Goal: Complete application form: Complete application form

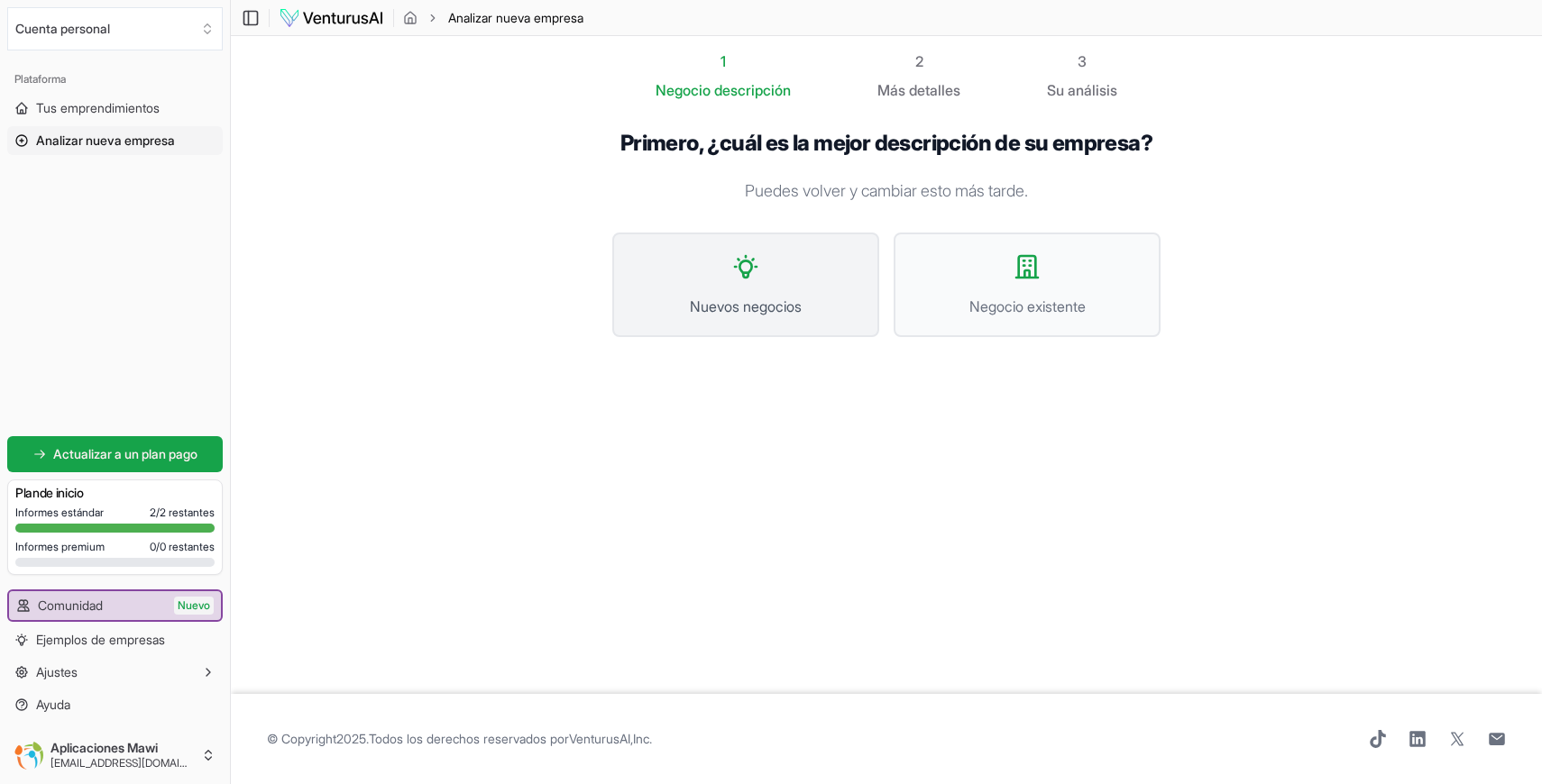
click at [723, 299] on font "Nuevos negocios" at bounding box center [746, 306] width 112 height 18
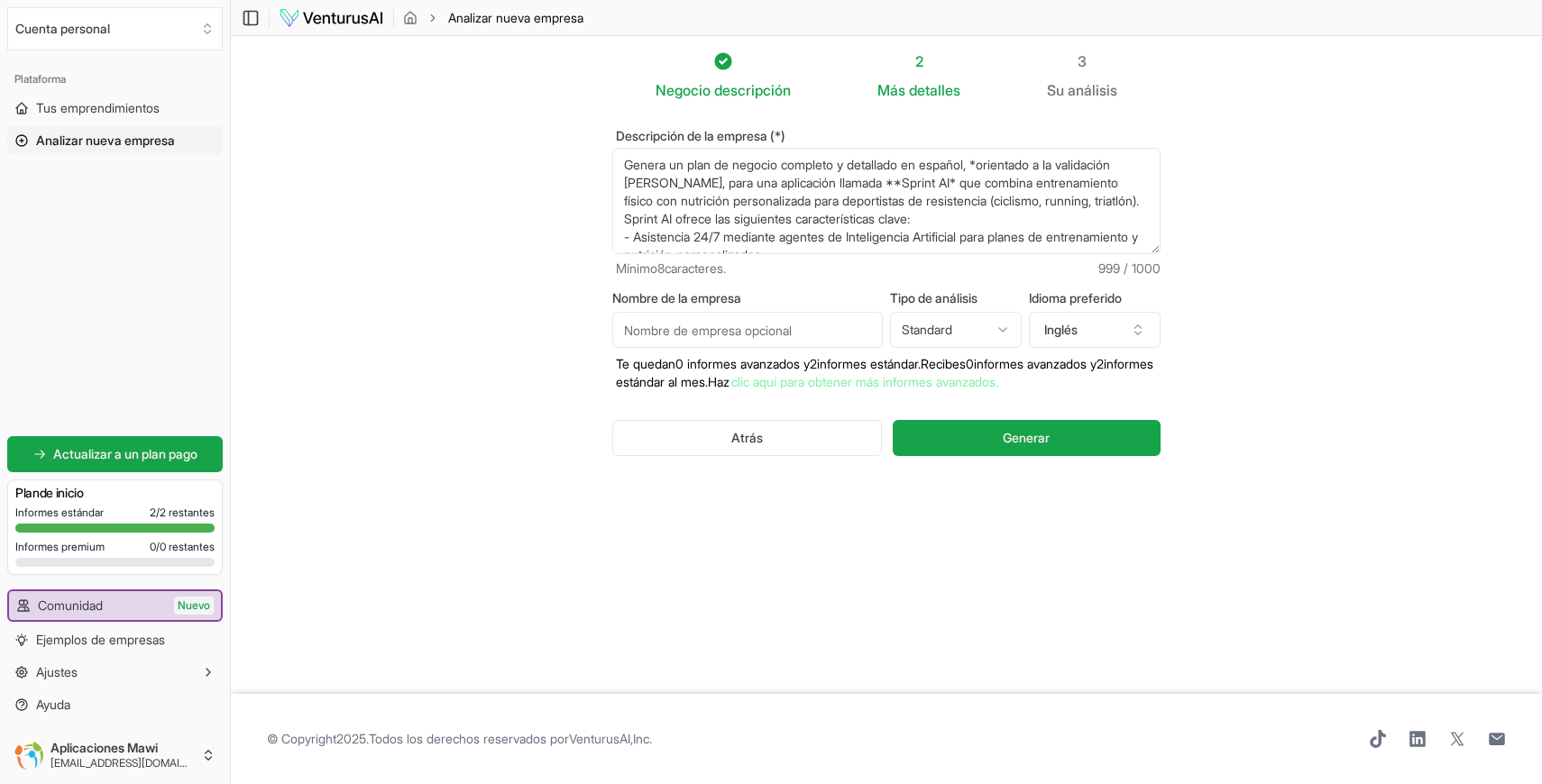
drag, startPoint x: 875, startPoint y: 234, endPoint x: 415, endPoint y: 93, distance: 481.1
click at [415, 93] on section "Negocio descripción 2 Más detalles 3 Su análisis Descripción de la empresa (*) …" at bounding box center [886, 364] width 1311 height 658
type textarea "nutricionistas). - Integración con plataformas populares (Strava, Garmin, Apple…"
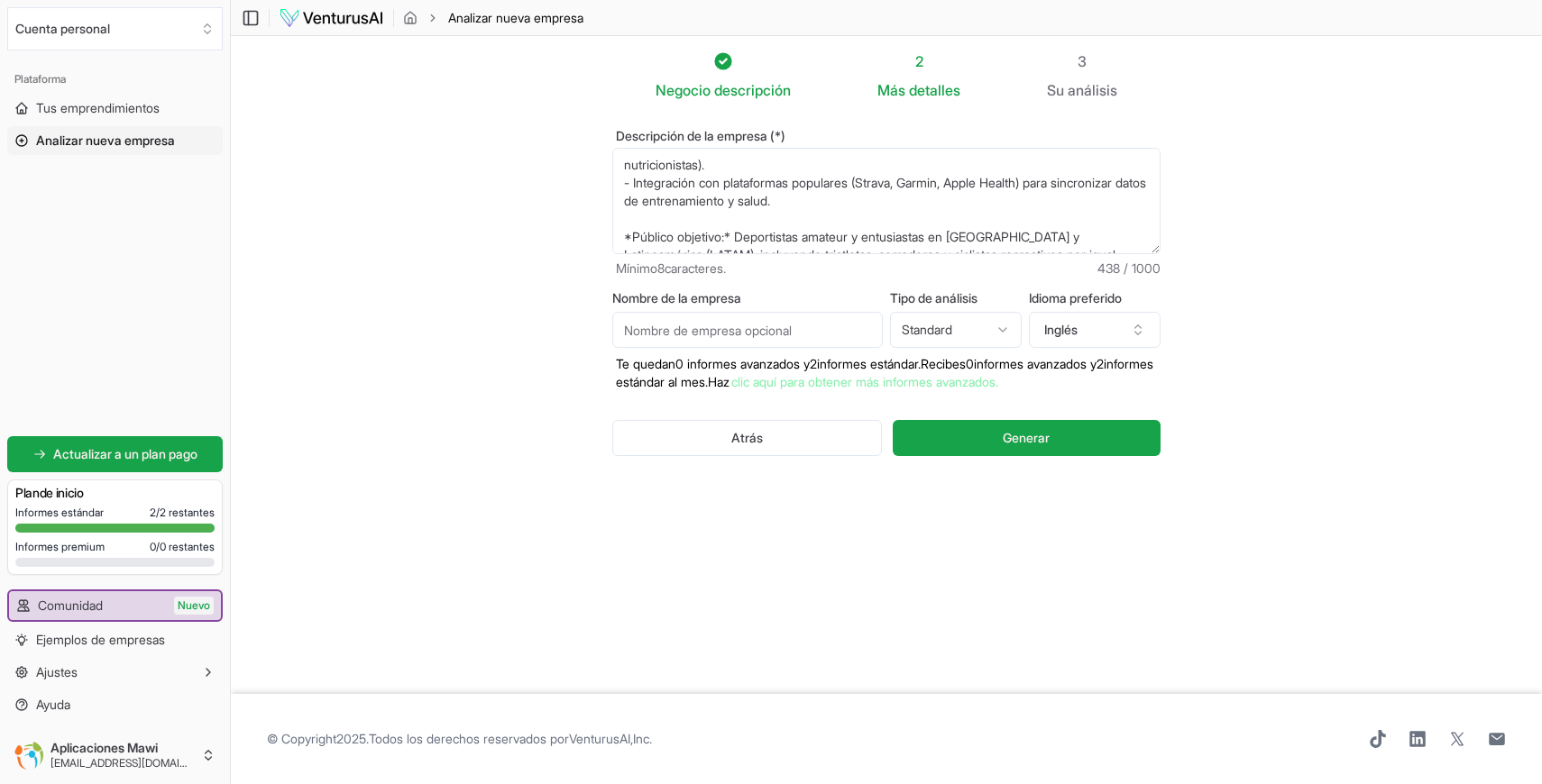
drag, startPoint x: 944, startPoint y: 236, endPoint x: 427, endPoint y: 137, distance: 526.4
click at [427, 137] on section "Negocio descripción 2 Más detalles 3 Su análisis Descripción de la empresa (*) …" at bounding box center [886, 364] width 1311 height 658
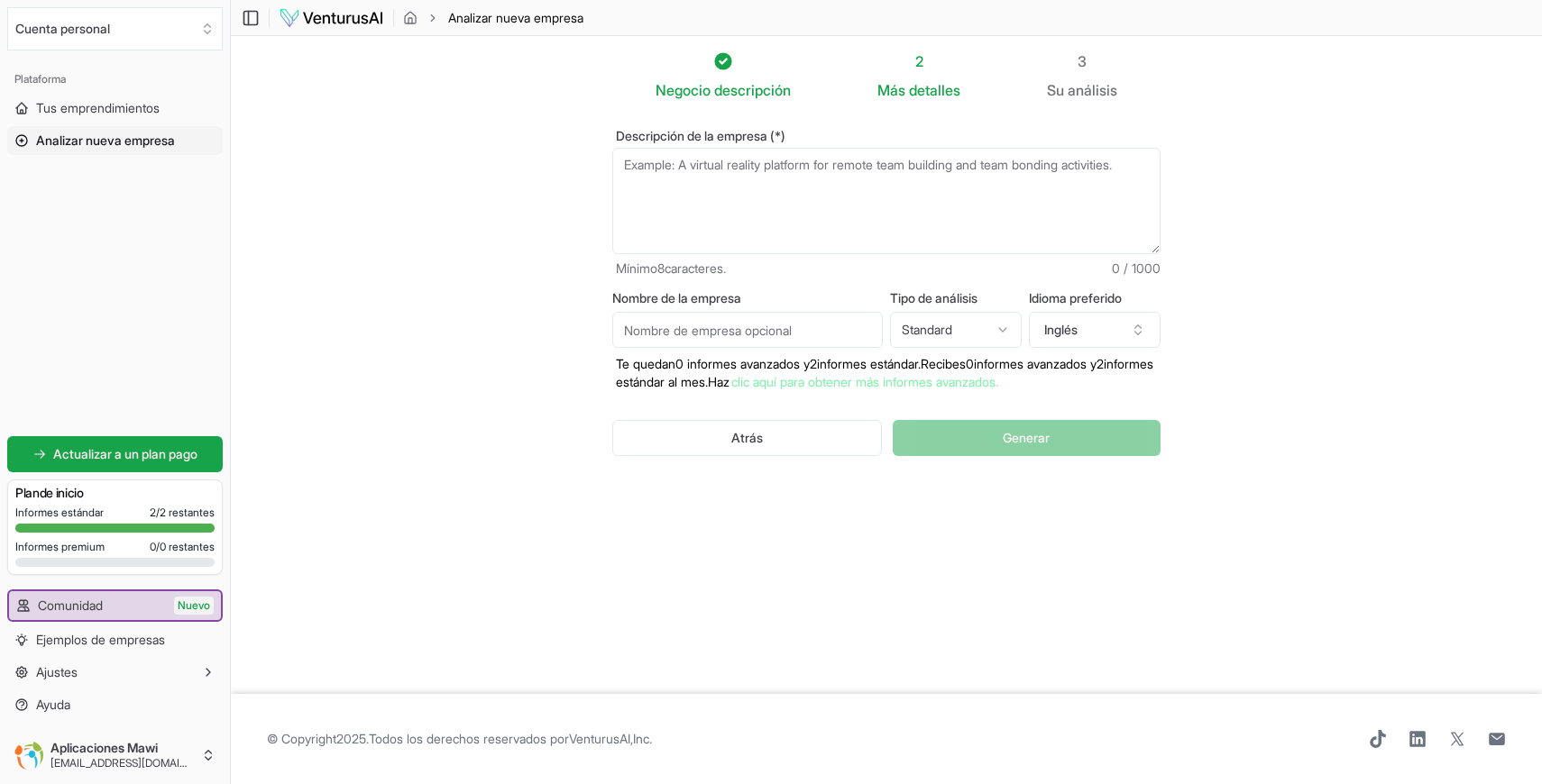
paste textarea "SPRINT AI es una app de entrenamiento y nutrición para deportistas de resistenc…"
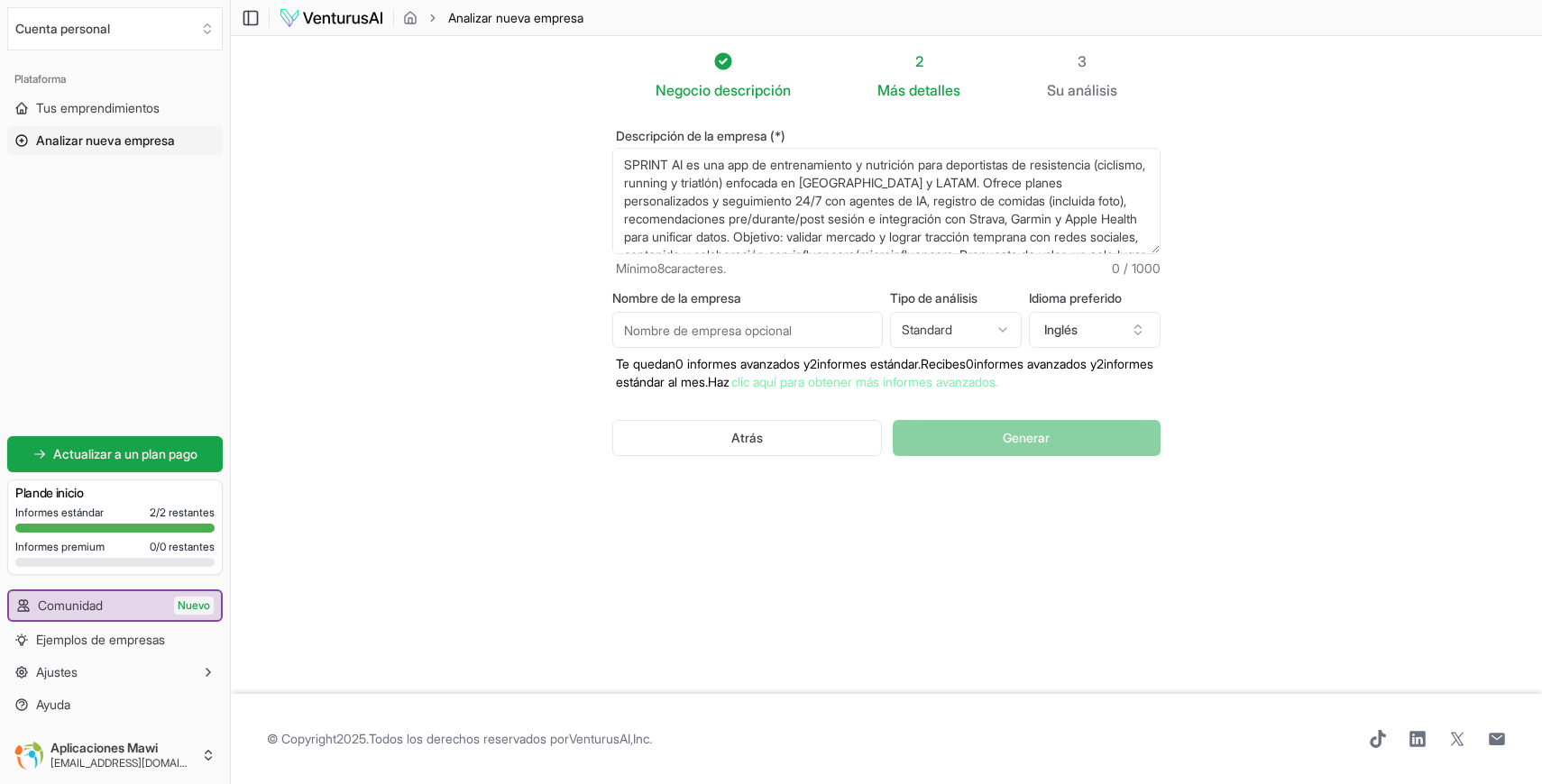
scroll to position [135, 0]
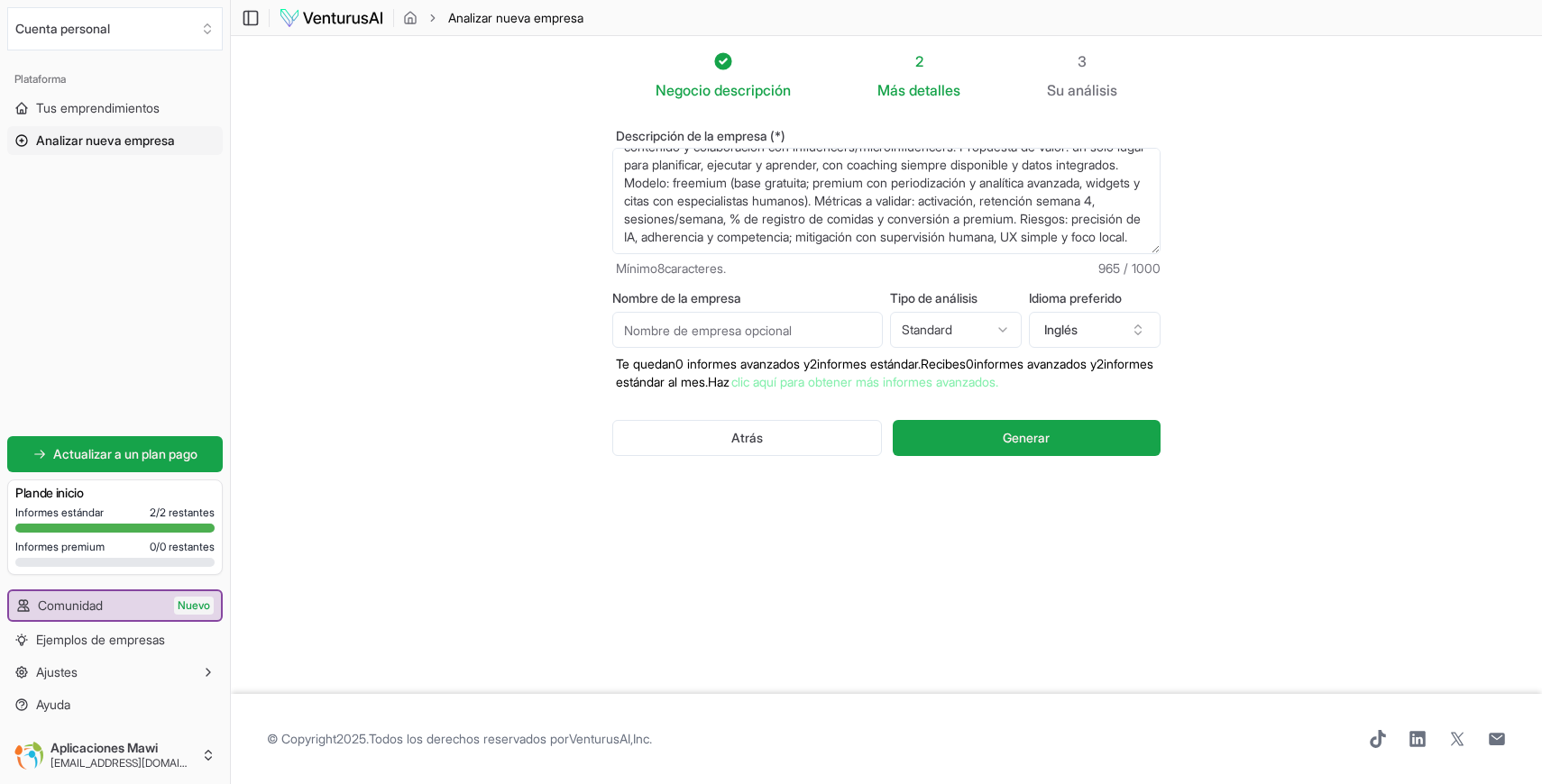
type textarea "SPRINT AI es una app de entrenamiento y nutrición para deportistas de resistenc…"
click at [800, 333] on input "Nombre de la empresa" at bounding box center [747, 330] width 271 height 36
paste input "Sprint AI"
type input "Sprint AI"
click at [914, 332] on html "Valoramos tu privacidad Utilizamos cookies para mejorar tu experiencia de naveg…" at bounding box center [771, 392] width 1542 height 784
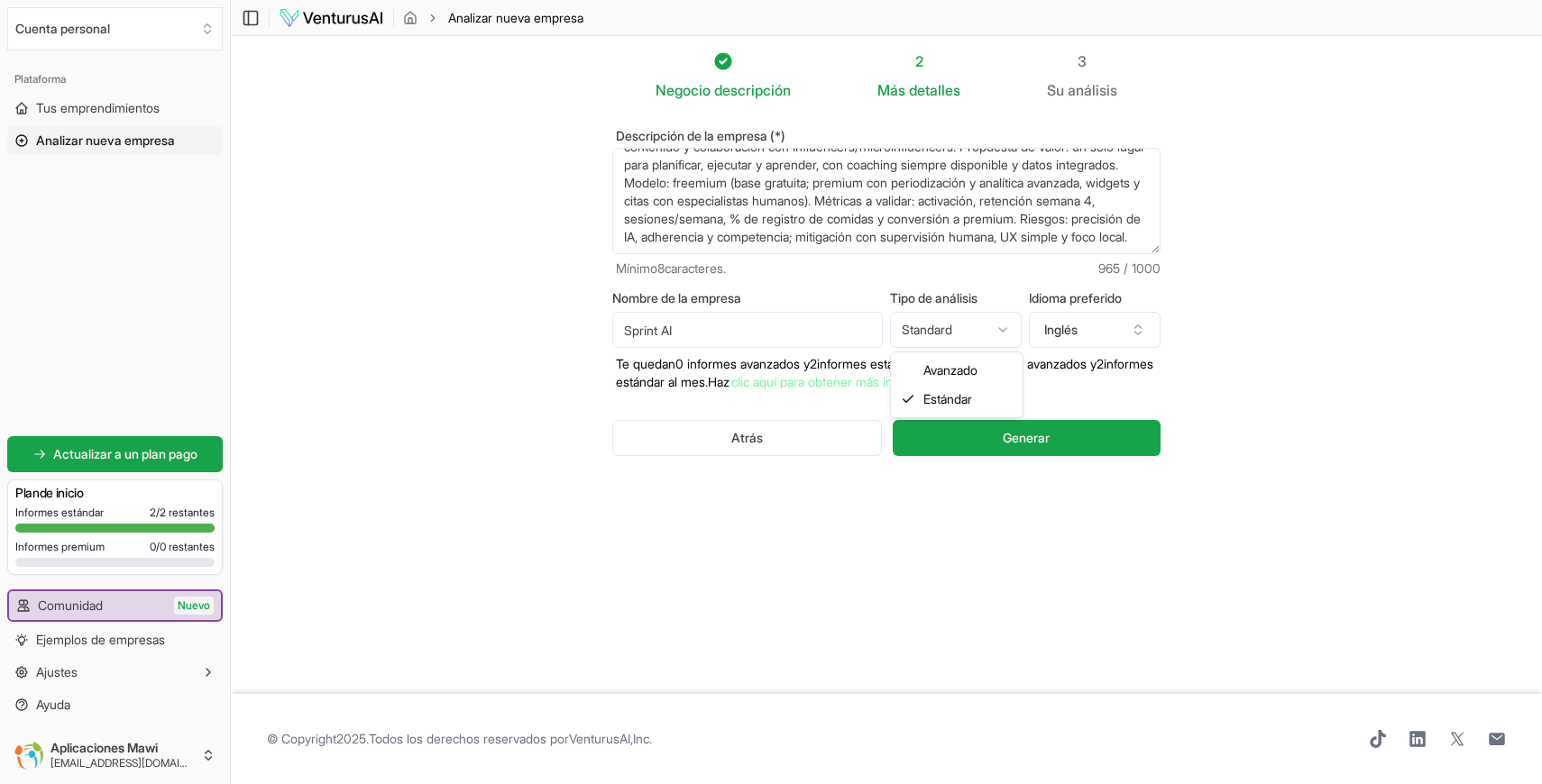
select select "advanced"
click at [1093, 336] on button "Inglés" at bounding box center [1095, 330] width 132 height 36
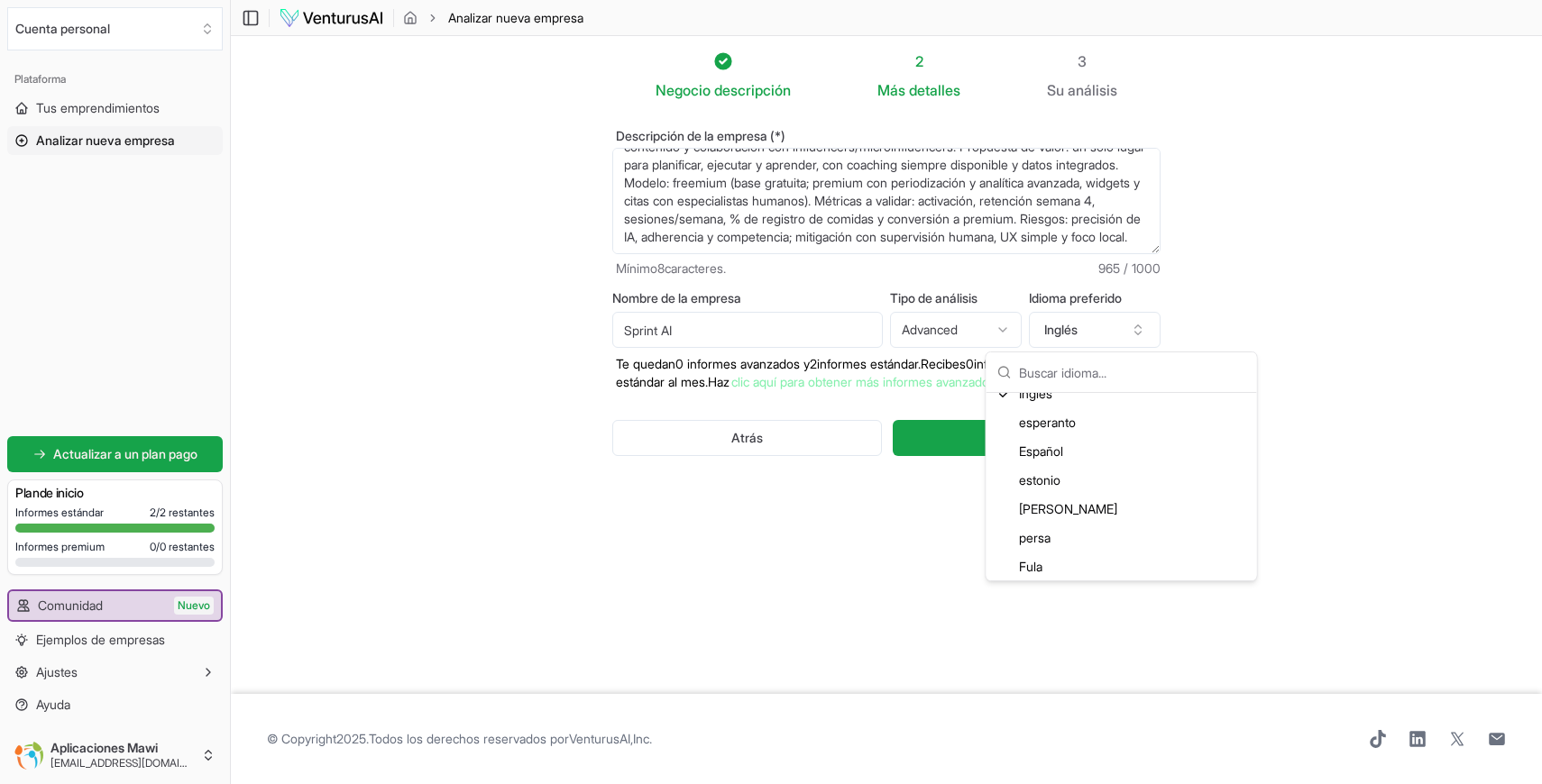
scroll to position [1057, 0]
click at [1063, 453] on font "Español" at bounding box center [1041, 449] width 45 height 15
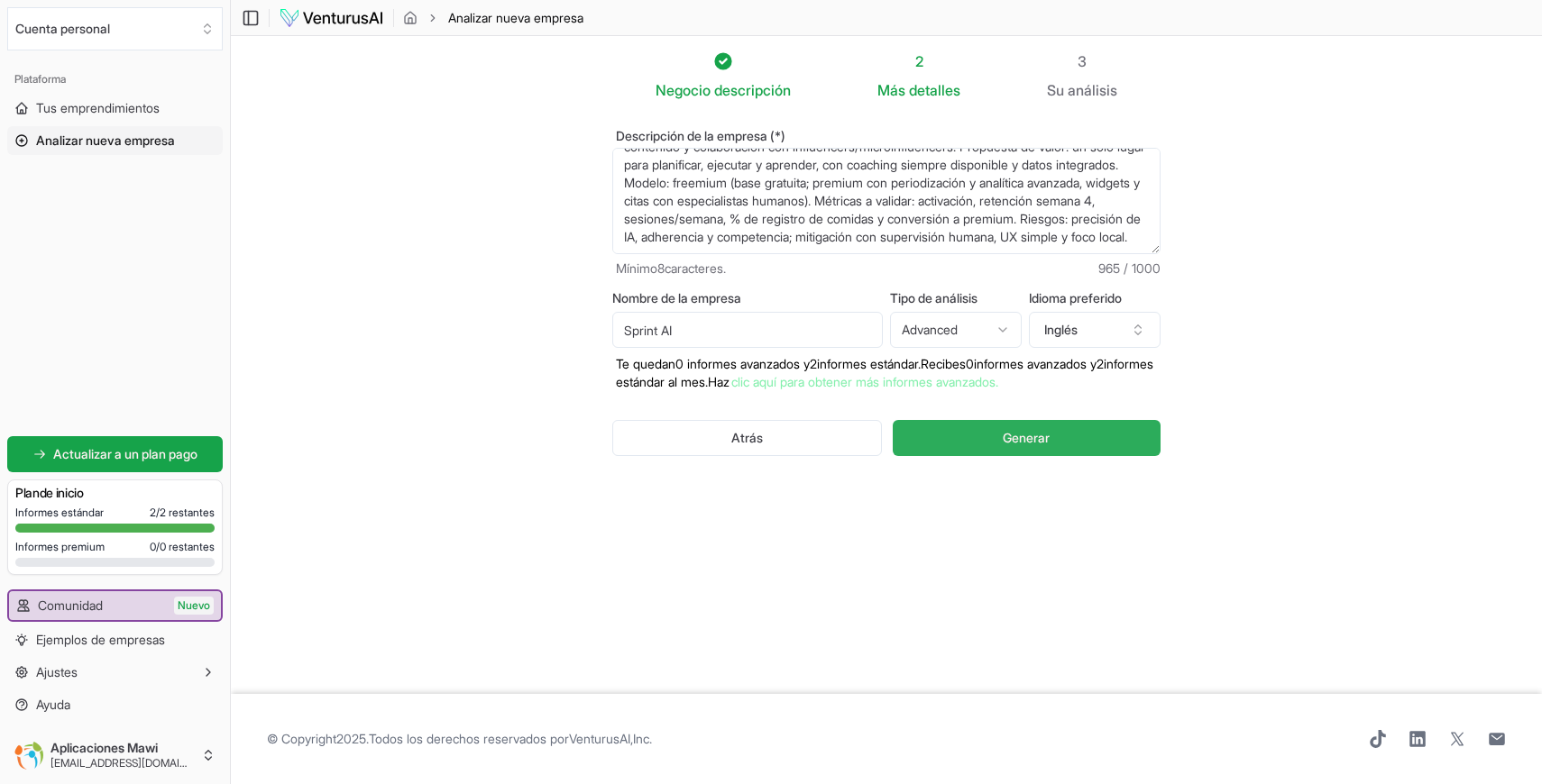
click at [969, 440] on button "Generar" at bounding box center [1026, 439] width 268 height 36
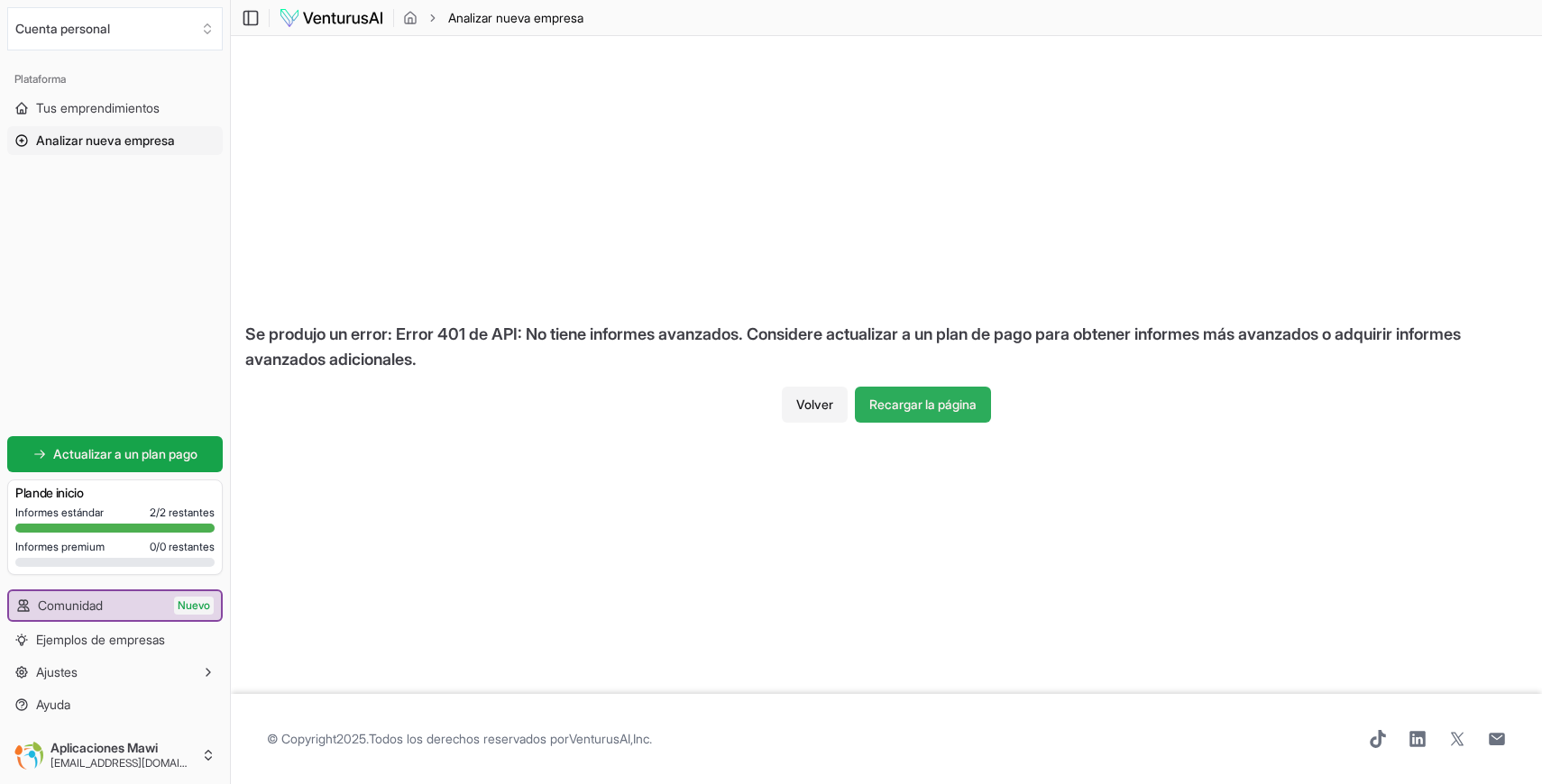
click at [943, 406] on font "Recargar la página" at bounding box center [923, 404] width 107 height 15
